Goal: Task Accomplishment & Management: Manage account settings

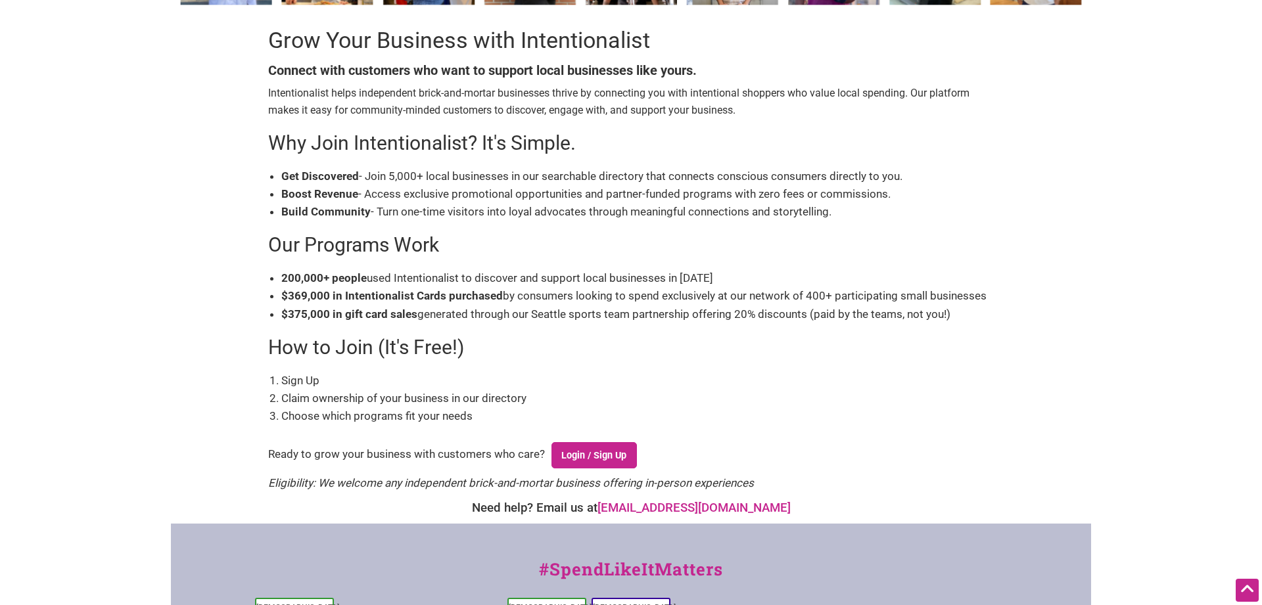
scroll to position [67, 0]
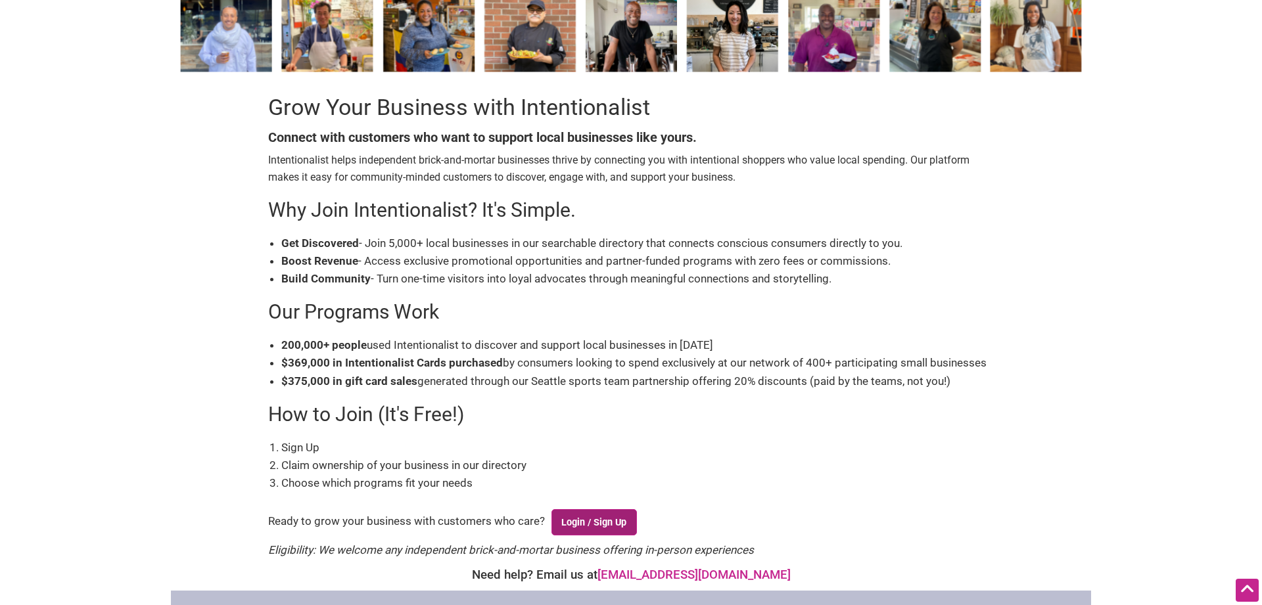
click at [616, 518] on link "Login / Sign Up" at bounding box center [593, 522] width 85 height 26
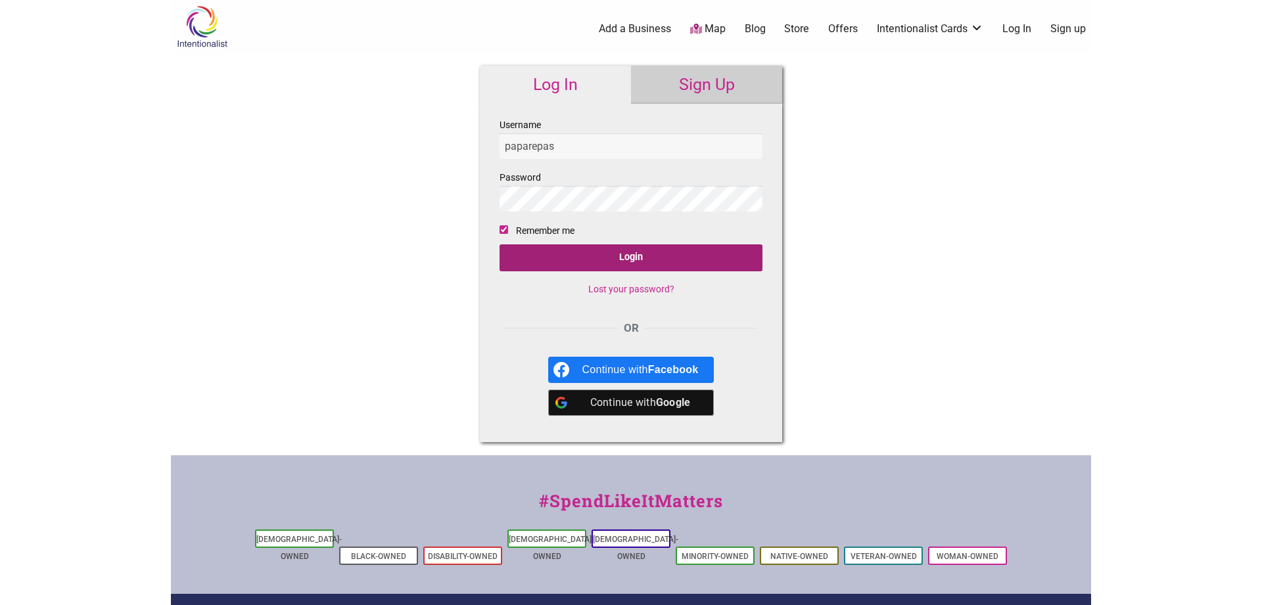
type input "paparepas"
click at [606, 258] on input "Login" at bounding box center [630, 257] width 263 height 27
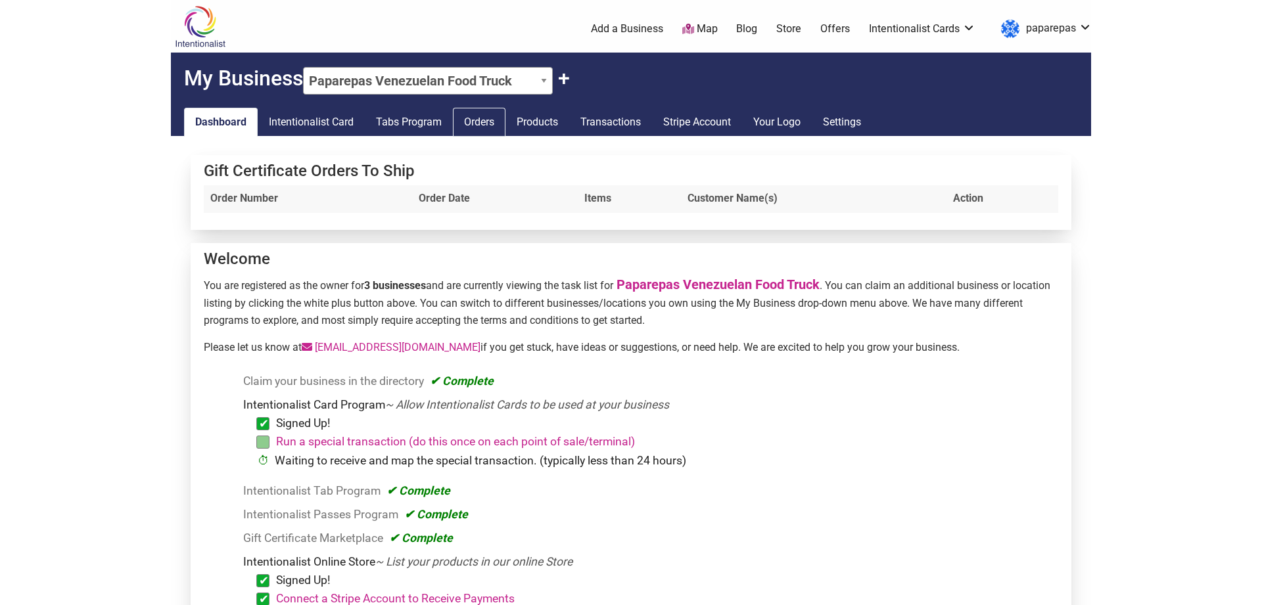
click at [484, 124] on link "Orders" at bounding box center [479, 122] width 53 height 29
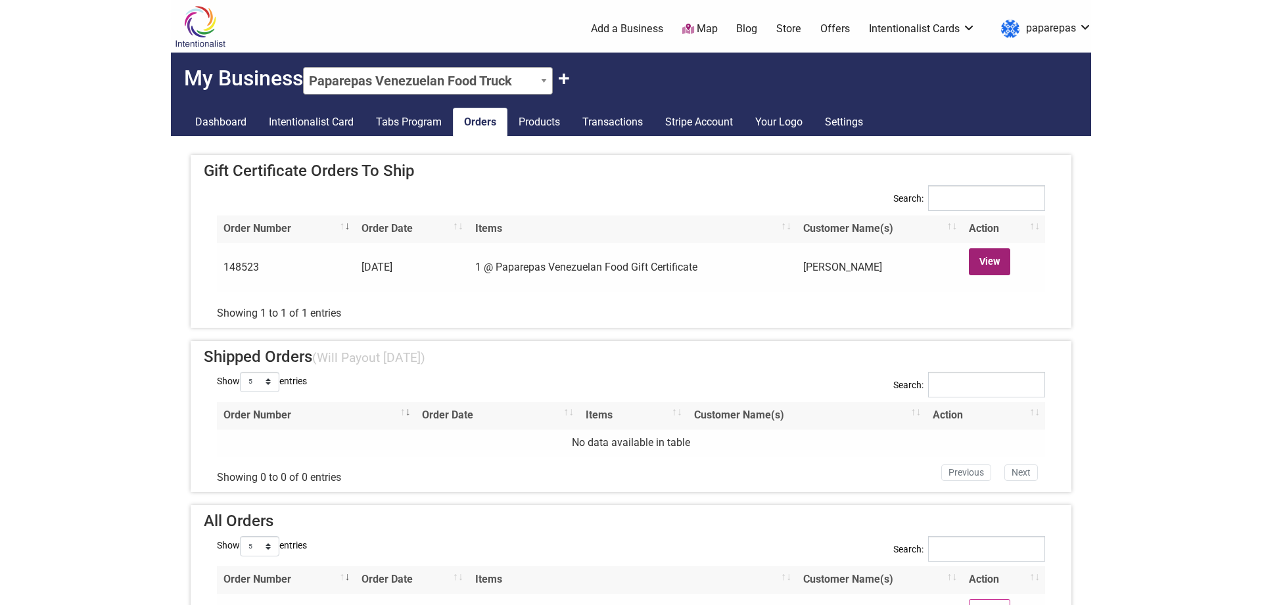
click at [992, 260] on link "View" at bounding box center [989, 261] width 41 height 27
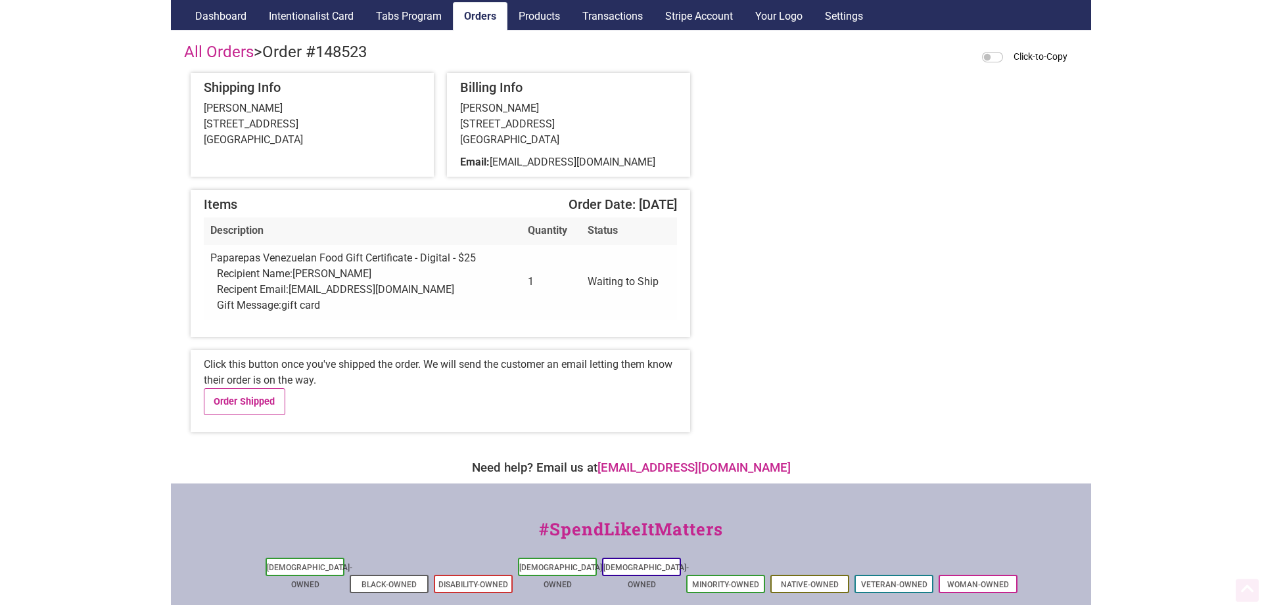
scroll to position [134, 0]
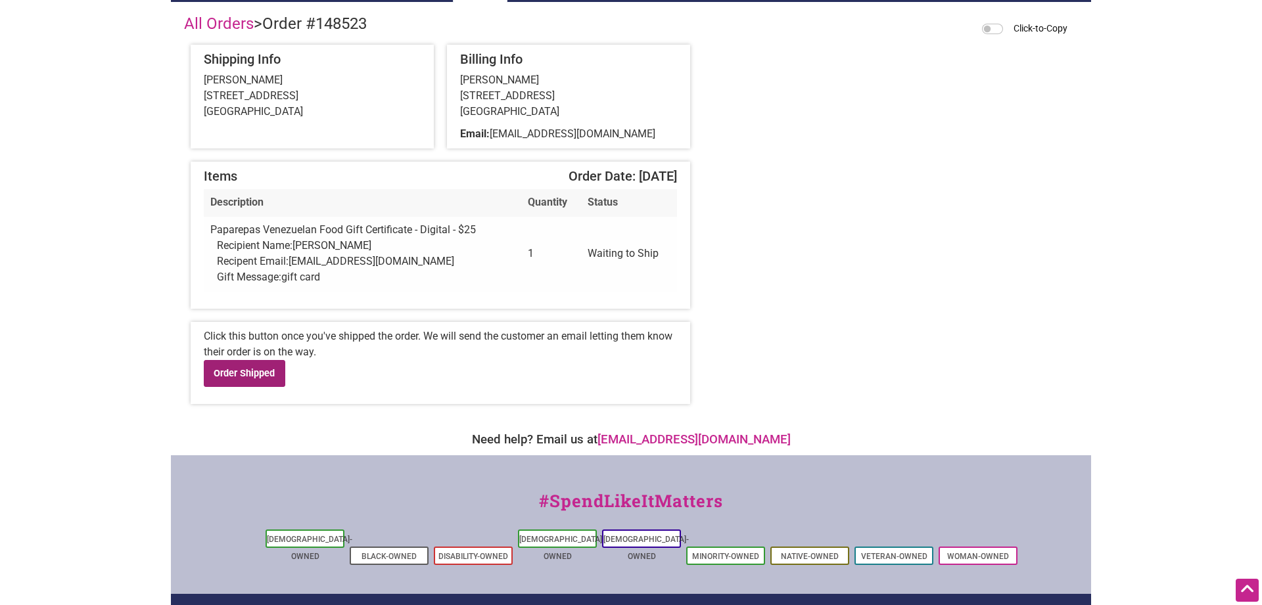
click at [229, 379] on link "Order Shipped" at bounding box center [244, 373] width 81 height 27
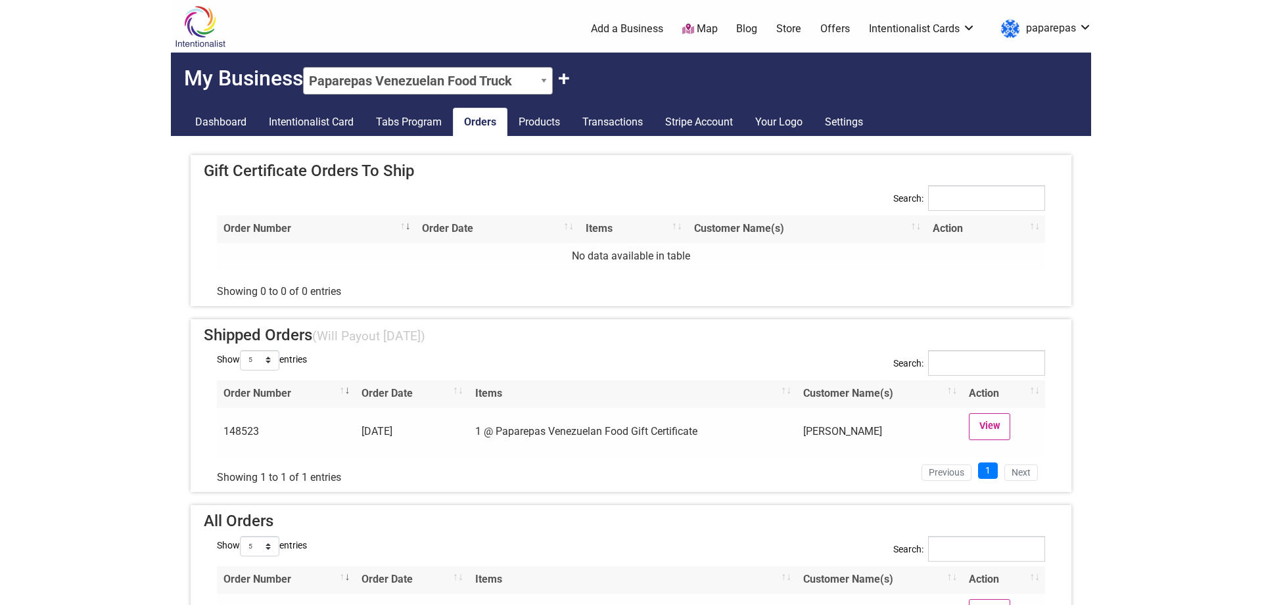
click at [108, 172] on body "× Menu 0 Add a Business Map Blog Store Offers Intentionalist Cards Buy Black Ca…" at bounding box center [631, 302] width 1262 height 605
